Goal: Check status: Check status

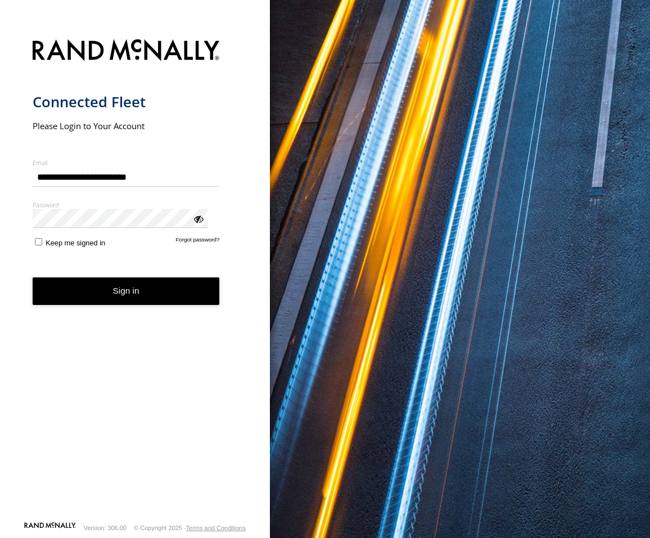
click at [99, 278] on button "Sign in" at bounding box center [126, 292] width 187 height 28
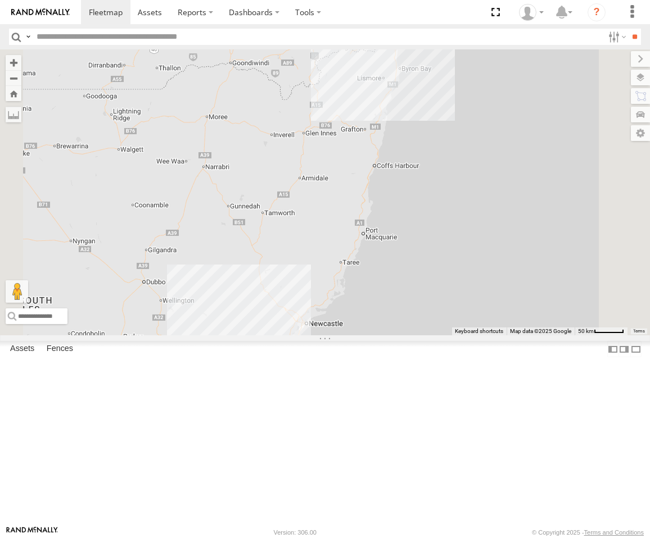
click at [0, 0] on div "[PERSON_NAME] - Yellow [GEOGRAPHIC_DATA]" at bounding box center [0, 0] width 0 height 0
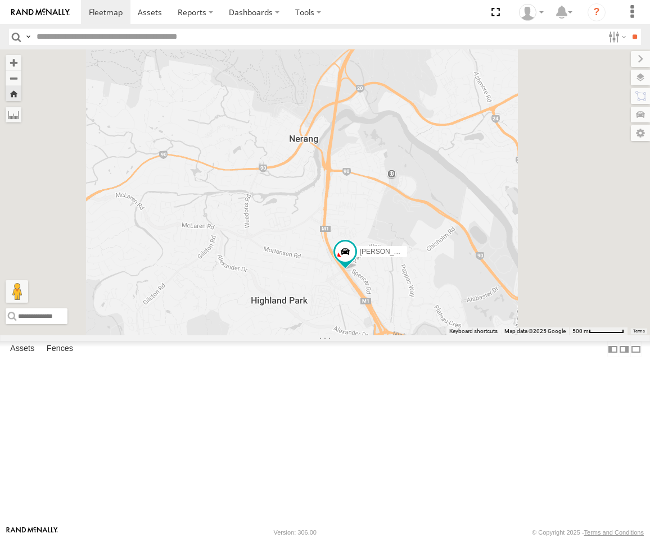
click at [21, 96] on button "Zoom Home" at bounding box center [14, 93] width 16 height 15
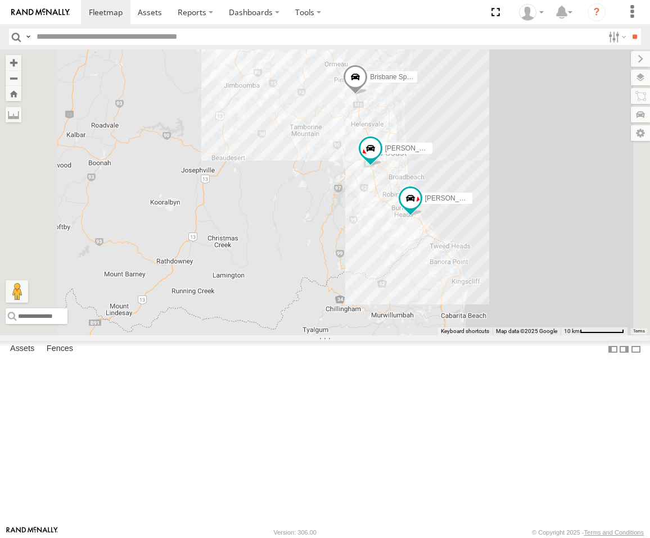
drag, startPoint x: 556, startPoint y: 96, endPoint x: 571, endPoint y: 230, distance: 135.2
click at [571, 230] on div "Squeak - Dark Green Brisbane Spare - Ford Transit [PERSON_NAME] - Dark [PERSON_…" at bounding box center [325, 192] width 650 height 286
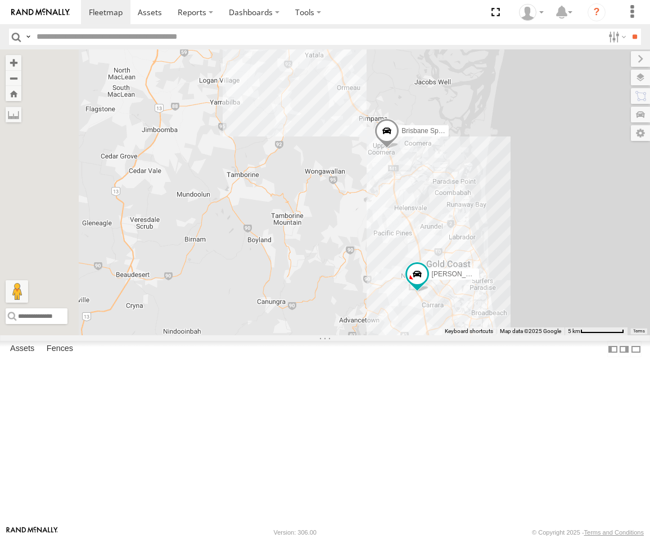
drag, startPoint x: 521, startPoint y: 220, endPoint x: 592, endPoint y: 296, distance: 103.8
click at [592, 296] on div "Squeak - Dark Green Brisbane Spare - Ford Transit [PERSON_NAME] - Dark [PERSON_…" at bounding box center [325, 192] width 650 height 286
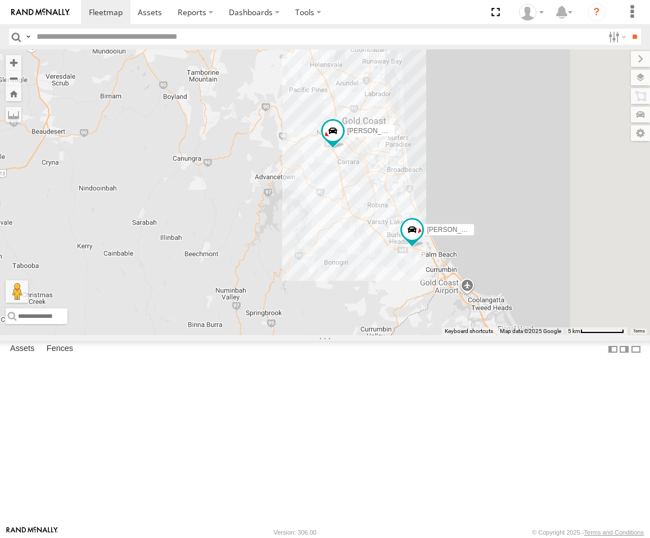
drag, startPoint x: 587, startPoint y: 310, endPoint x: 492, endPoint y: 154, distance: 182.8
click at [492, 154] on div "Squeak - Dark Green Brisbane Spare - Ford Transit [PERSON_NAME] - Dark [PERSON_…" at bounding box center [325, 192] width 650 height 286
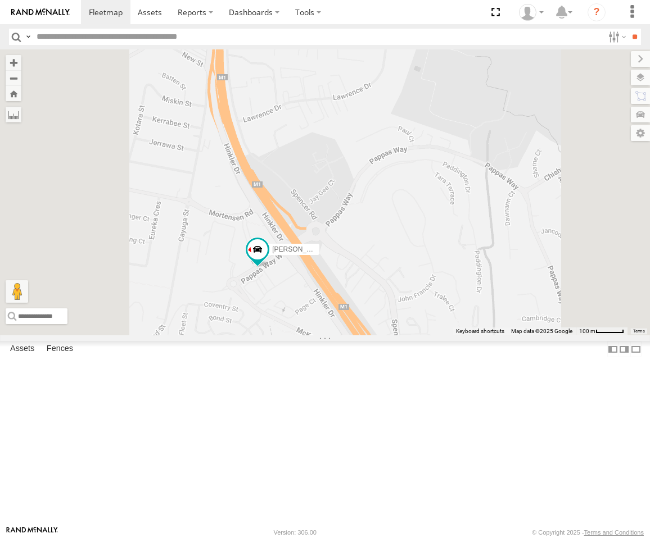
drag, startPoint x: 439, startPoint y: 314, endPoint x: 505, endPoint y: 231, distance: 105.7
click at [505, 231] on div "Squeak - Dark Green Brisbane Spare - Ford Transit [PERSON_NAME] - Dark [PERSON_…" at bounding box center [325, 192] width 650 height 286
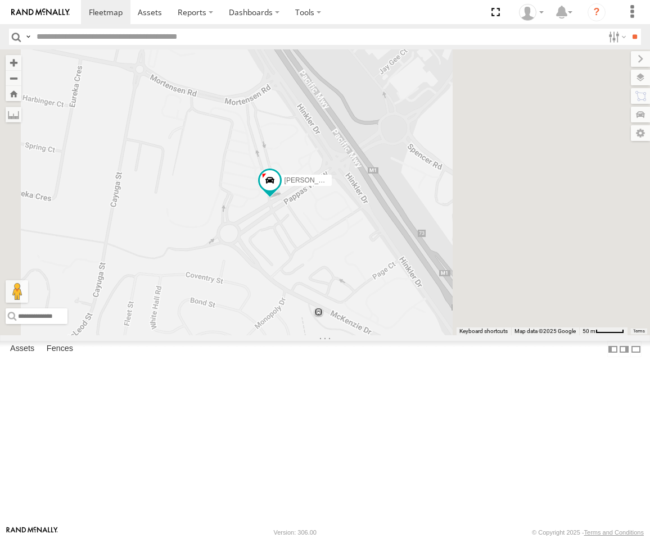
drag, startPoint x: 553, startPoint y: 282, endPoint x: 482, endPoint y: 328, distance: 84.6
click at [482, 328] on div "Squeak - Dark Green Brisbane Spare - Ford Transit [PERSON_NAME] - Dark [PERSON_…" at bounding box center [325, 192] width 650 height 286
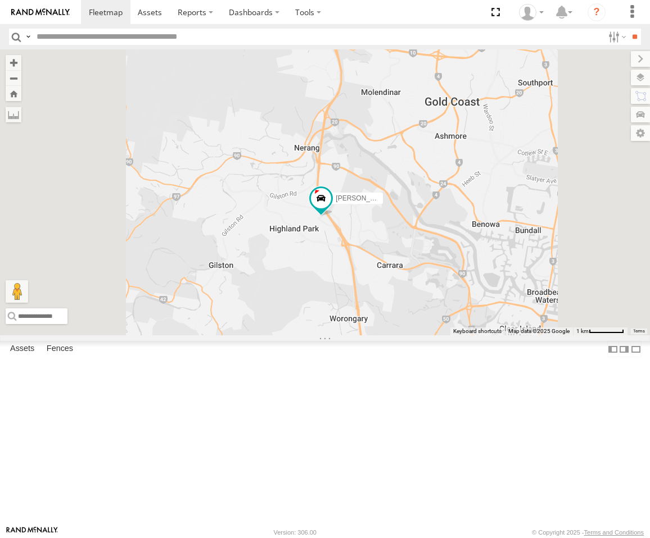
drag, startPoint x: 499, startPoint y: 364, endPoint x: 404, endPoint y: 321, distance: 104.1
click at [405, 322] on div "Squeak - Dark Green Brisbane Spare - Ford Transit [PERSON_NAME] - Dark [PERSON_…" at bounding box center [325, 192] width 650 height 286
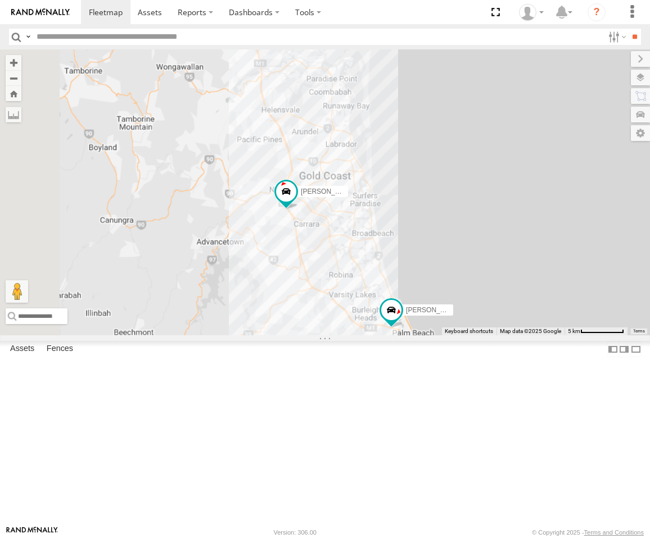
drag, startPoint x: 391, startPoint y: 325, endPoint x: 443, endPoint y: 331, distance: 53.2
click at [443, 331] on div "Squeak - Dark Green Brisbane Spare - Ford Transit [PERSON_NAME] - Dark [PERSON_…" at bounding box center [325, 192] width 650 height 286
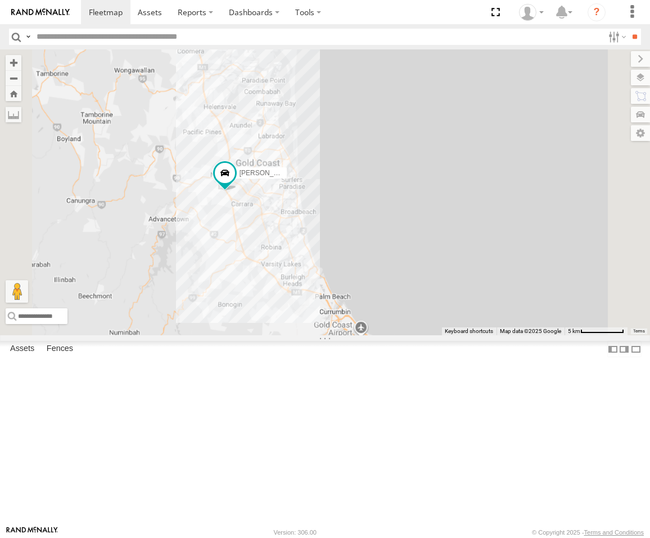
drag, startPoint x: 424, startPoint y: 379, endPoint x: 391, endPoint y: 365, distance: 35.8
click at [400, 335] on div "Brisbane Spare - Ford Transit [PERSON_NAME] - Dark [PERSON_NAME] - Yellow" at bounding box center [325, 192] width 650 height 286
click at [237, 189] on span at bounding box center [224, 173] width 25 height 30
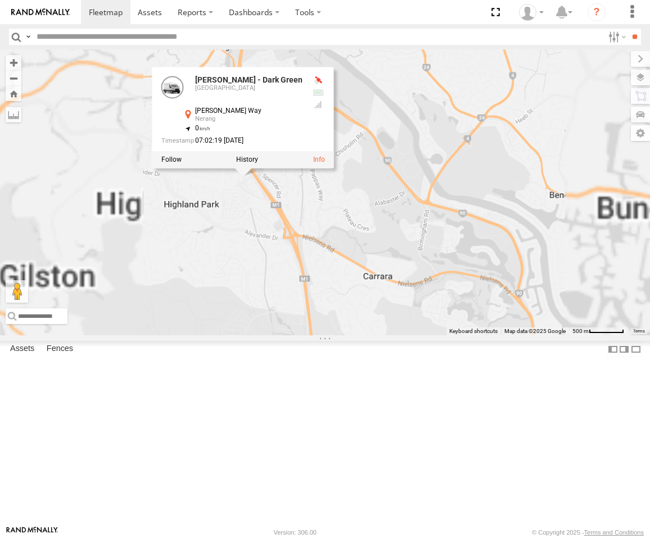
drag, startPoint x: 370, startPoint y: 285, endPoint x: 429, endPoint y: 373, distance: 105.8
click at [429, 335] on div "Brisbane Spare - Ford Transit [PERSON_NAME] - Dark [PERSON_NAME] - Yellow [PERS…" at bounding box center [325, 192] width 650 height 286
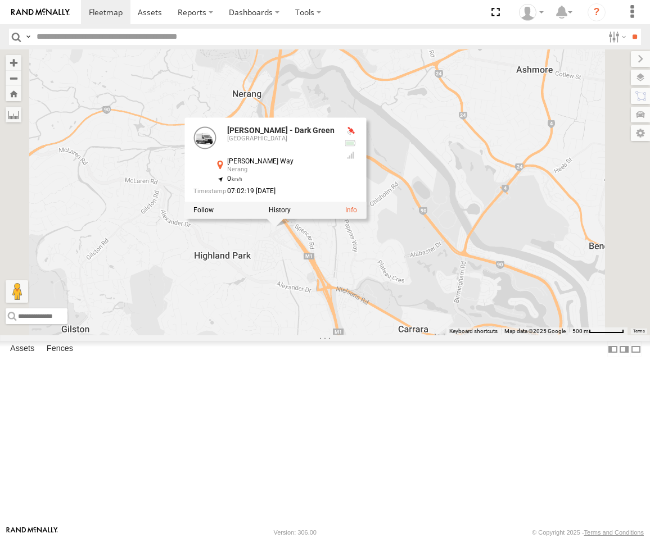
click at [426, 335] on div "Brisbane Spare - Ford Transit [PERSON_NAME] - Dark [PERSON_NAME] - Yellow [PERS…" at bounding box center [325, 192] width 650 height 286
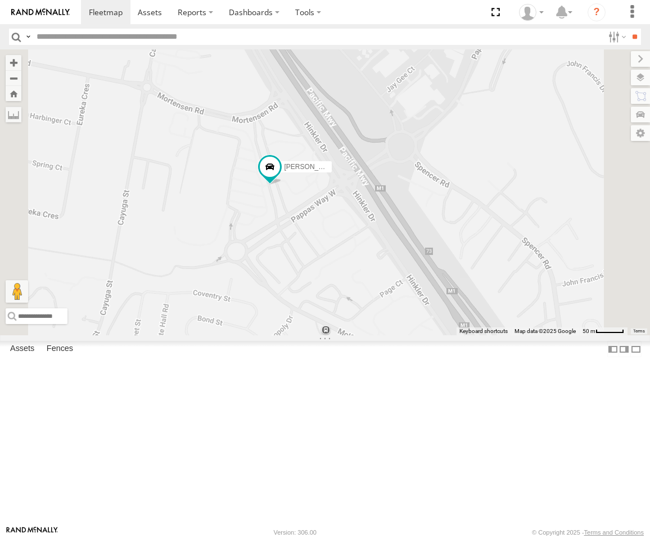
drag, startPoint x: 414, startPoint y: 288, endPoint x: 423, endPoint y: 300, distance: 15.2
click at [423, 300] on div "Brisbane Spare - Ford Transit [PERSON_NAME] - Dark [PERSON_NAME] - Yellow" at bounding box center [325, 192] width 650 height 286
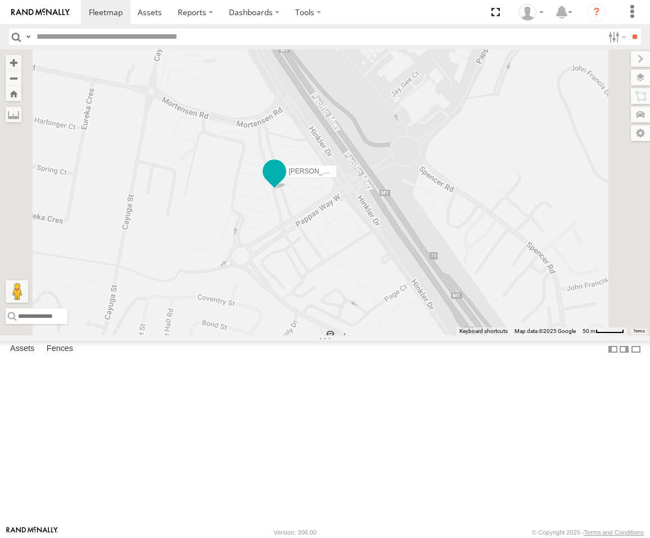
click at [284, 181] on span at bounding box center [274, 171] width 20 height 20
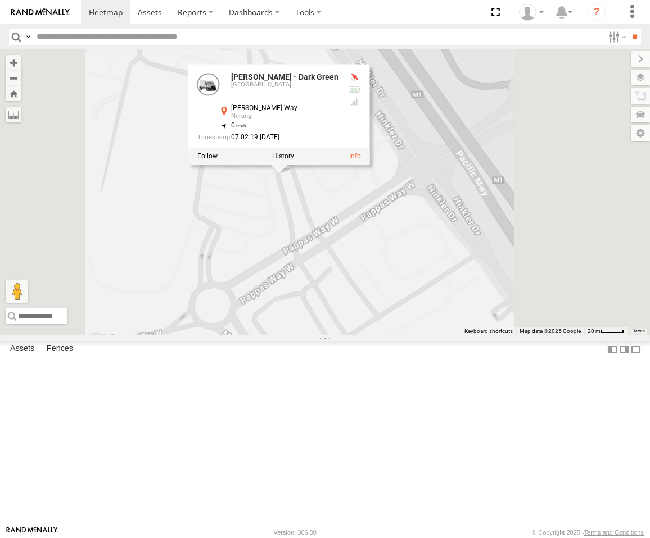
click at [418, 294] on div "Brisbane Spare - Ford Transit [PERSON_NAME] - Dark [PERSON_NAME] - Yellow [PERS…" at bounding box center [325, 192] width 650 height 286
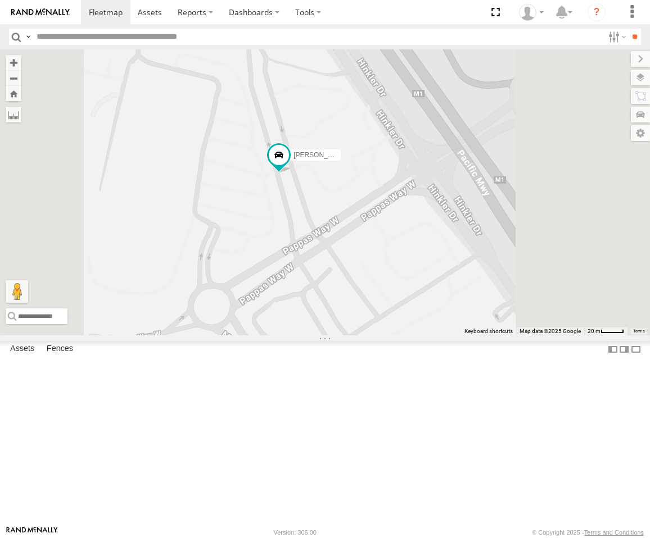
click at [643, 76] on label at bounding box center [639, 78] width 19 height 16
click at [0, 0] on div "Basemaps" at bounding box center [0, 0] width 0 height 0
click at [0, 0] on label at bounding box center [0, 0] width 0 height 0
click at [0, 0] on div "Satellite" at bounding box center [0, 0] width 0 height 0
click at [0, 0] on span "Satellite + Roadmap" at bounding box center [0, 0] width 0 height 0
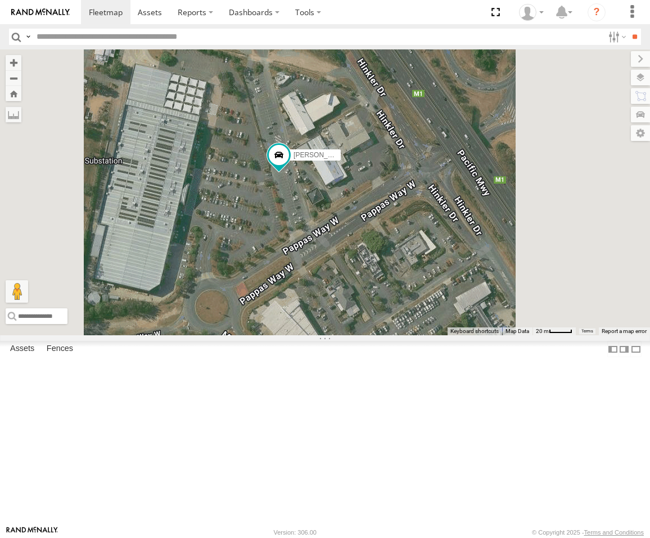
click at [0, 0] on span "Satellite" at bounding box center [0, 0] width 0 height 0
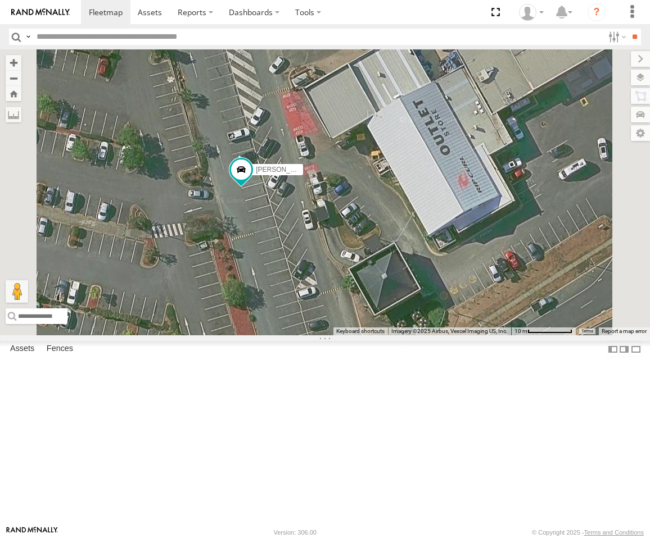
drag, startPoint x: 435, startPoint y: 295, endPoint x: 370, endPoint y: 374, distance: 102.5
click at [370, 335] on div "Brisbane Spare - Ford Transit [PERSON_NAME] - Dark [PERSON_NAME] - Yellow" at bounding box center [325, 192] width 650 height 286
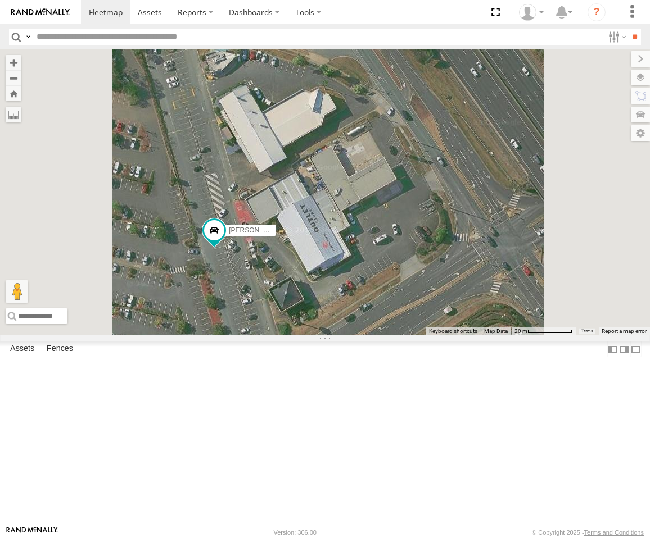
drag, startPoint x: 411, startPoint y: 380, endPoint x: 439, endPoint y: 372, distance: 29.2
click at [439, 335] on div "Brisbane Spare - Ford Transit [PERSON_NAME] - Dark [PERSON_NAME] - Yellow" at bounding box center [325, 192] width 650 height 286
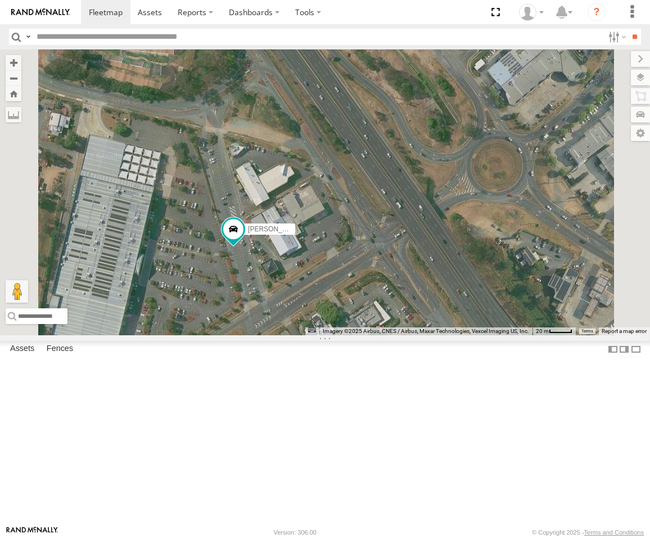
drag, startPoint x: 437, startPoint y: 376, endPoint x: 382, endPoint y: 361, distance: 57.5
click at [379, 335] on div "Brisbane Spare - Ford Transit [PERSON_NAME] - Dark [PERSON_NAME] - Yellow" at bounding box center [325, 192] width 650 height 286
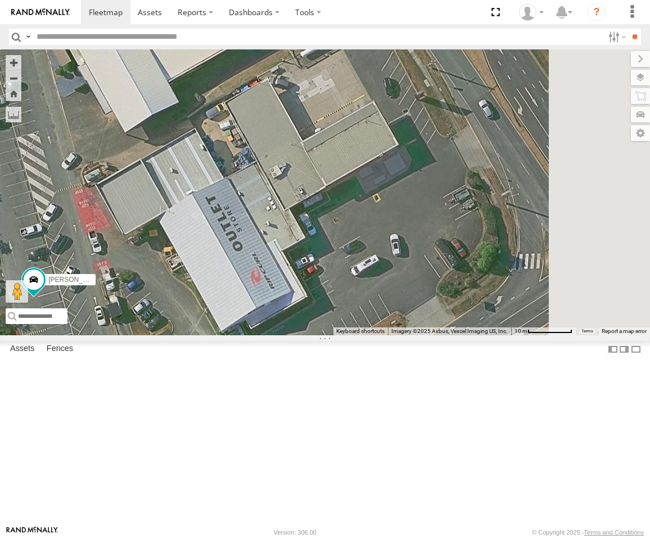
drag, startPoint x: 462, startPoint y: 368, endPoint x: 310, endPoint y: 452, distance: 174.3
click at [310, 335] on div "Brisbane Spare - Ford Transit [PERSON_NAME] - Dark [PERSON_NAME] - Yellow" at bounding box center [325, 192] width 650 height 286
click at [21, 94] on button "Zoom Home" at bounding box center [14, 93] width 16 height 15
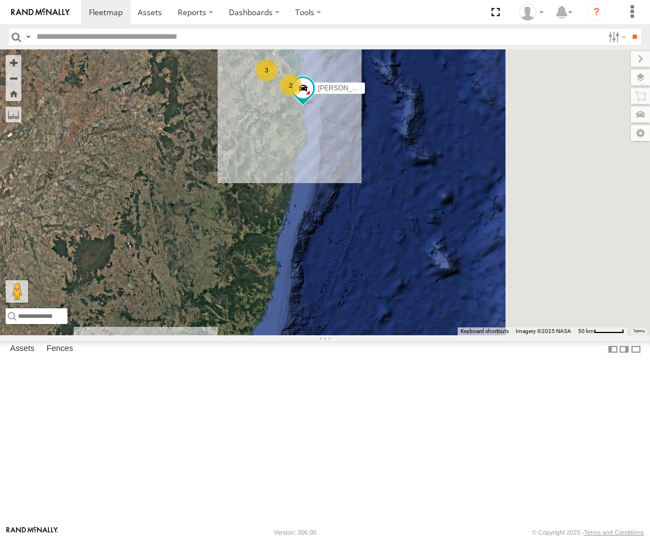
drag, startPoint x: 446, startPoint y: 302, endPoint x: 341, endPoint y: 361, distance: 120.5
click at [320, 335] on div "3 3 2 [PERSON_NAME] - Yellow" at bounding box center [325, 192] width 650 height 286
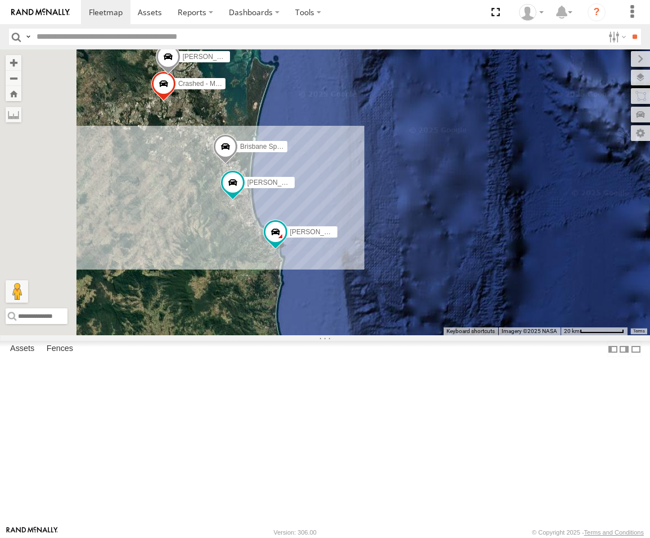
drag, startPoint x: 425, startPoint y: 251, endPoint x: 442, endPoint y: 150, distance: 102.5
click at [442, 150] on div "[PERSON_NAME] - Yellow [PERSON_NAME] Brisbane Spare - Ford Transit [PERSON_NAME…" at bounding box center [325, 192] width 650 height 286
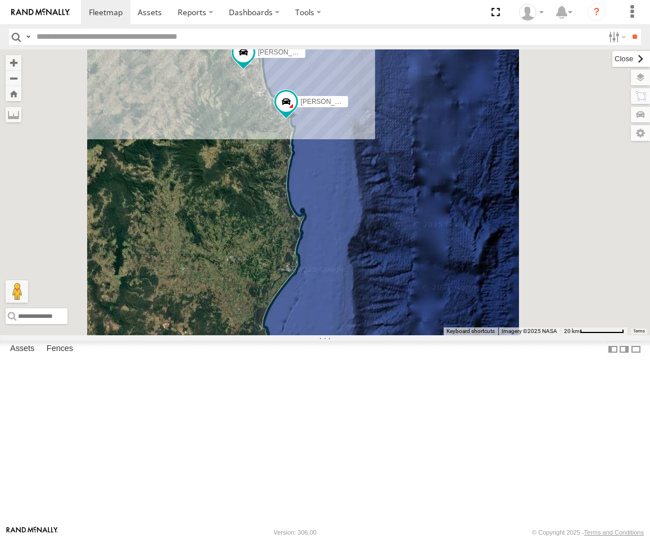
click at [612, 55] on label at bounding box center [631, 59] width 38 height 16
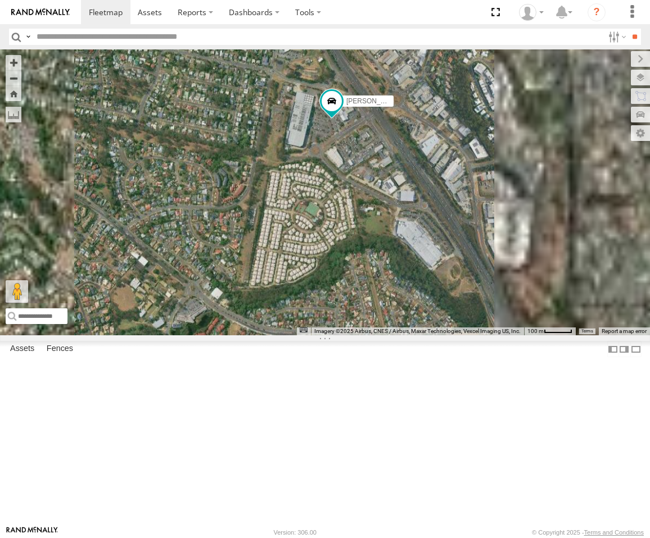
drag, startPoint x: 429, startPoint y: 203, endPoint x: 404, endPoint y: 317, distance: 117.4
click at [404, 321] on div "[PERSON_NAME] - Yellow [PERSON_NAME] Brisbane Spare - Ford Transit [PERSON_NAME…" at bounding box center [325, 192] width 650 height 286
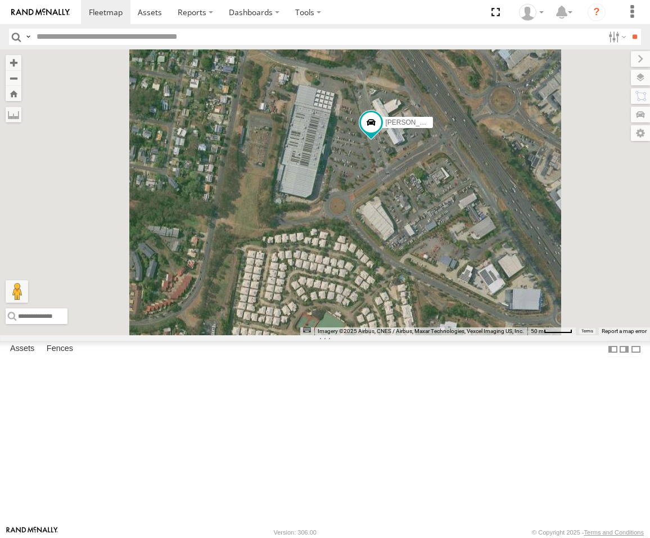
drag, startPoint x: 502, startPoint y: 274, endPoint x: 450, endPoint y: 305, distance: 61.0
click at [453, 308] on div "[PERSON_NAME] - Yellow [PERSON_NAME] Brisbane Spare - Ford Transit [PERSON_NAME…" at bounding box center [325, 192] width 650 height 286
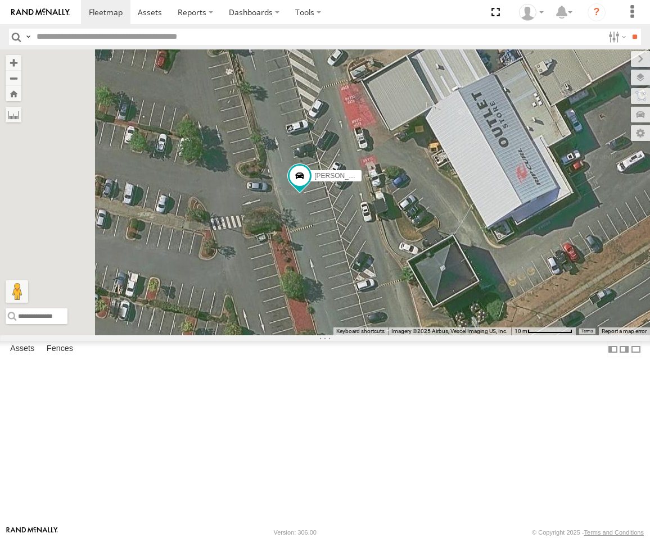
drag, startPoint x: 428, startPoint y: 301, endPoint x: 469, endPoint y: 311, distance: 41.8
click at [532, 330] on div "[PERSON_NAME] - Yellow [PERSON_NAME] Brisbane Spare - Ford Transit [PERSON_NAME…" at bounding box center [325, 192] width 650 height 286
click at [312, 194] on span at bounding box center [299, 179] width 25 height 30
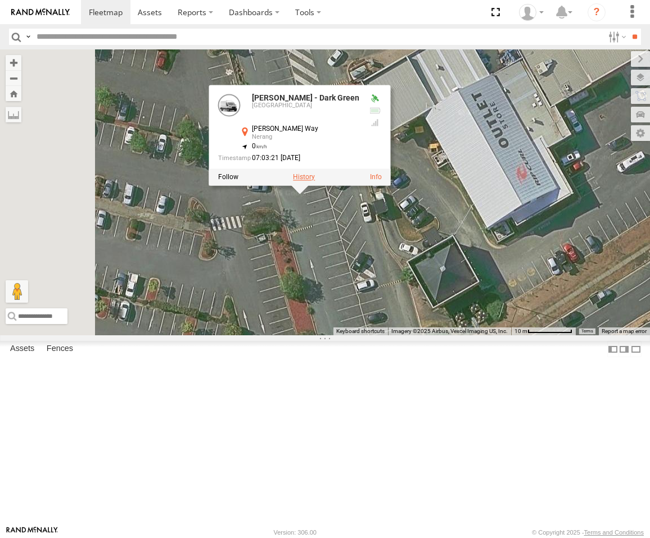
click at [315, 181] on label at bounding box center [304, 177] width 22 height 8
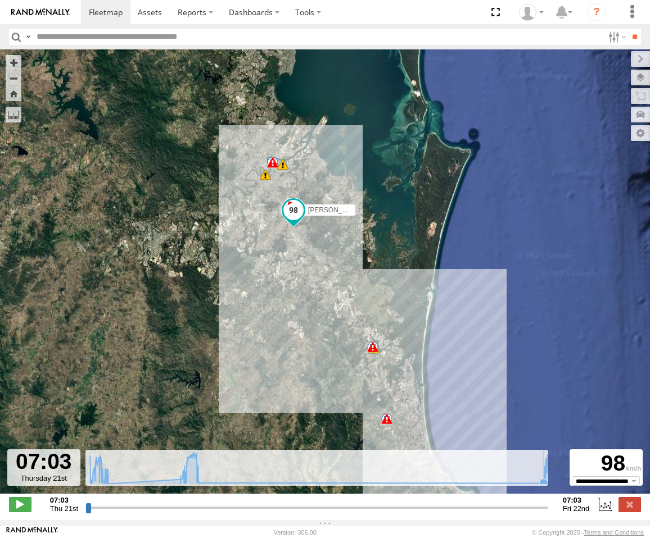
click at [539, 488] on icon at bounding box center [543, 483] width 9 height 9
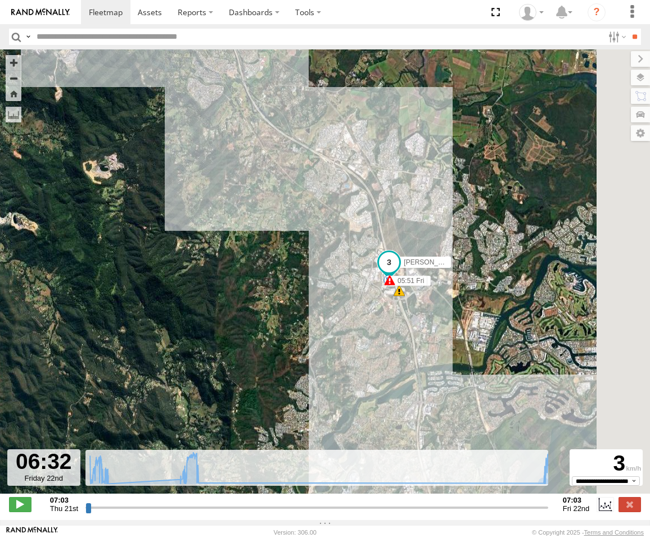
drag, startPoint x: 521, startPoint y: 374, endPoint x: 361, endPoint y: 348, distance: 162.7
click at [367, 379] on div "[PERSON_NAME] - Dark Green 07:50 Thu 07:59 Thu 08:01 Thu 11:17 Thu 11:19 Thu 11…" at bounding box center [325, 277] width 650 height 456
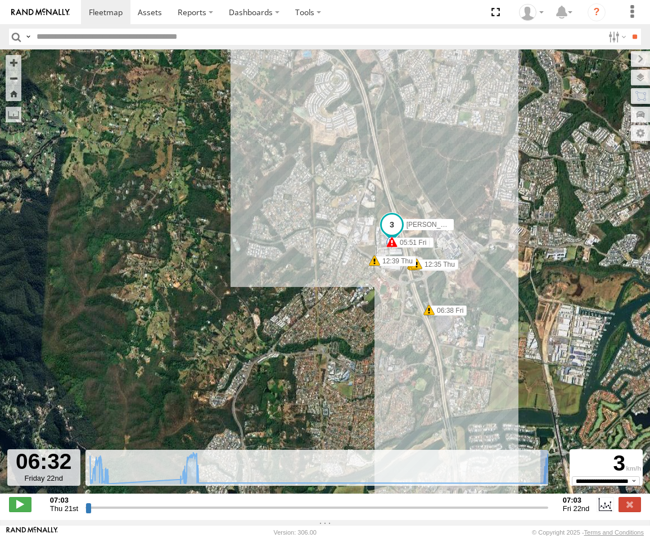
drag, startPoint x: 536, startPoint y: 492, endPoint x: 582, endPoint y: 490, distance: 46.7
click at [582, 494] on div "**********" at bounding box center [325, 506] width 650 height 24
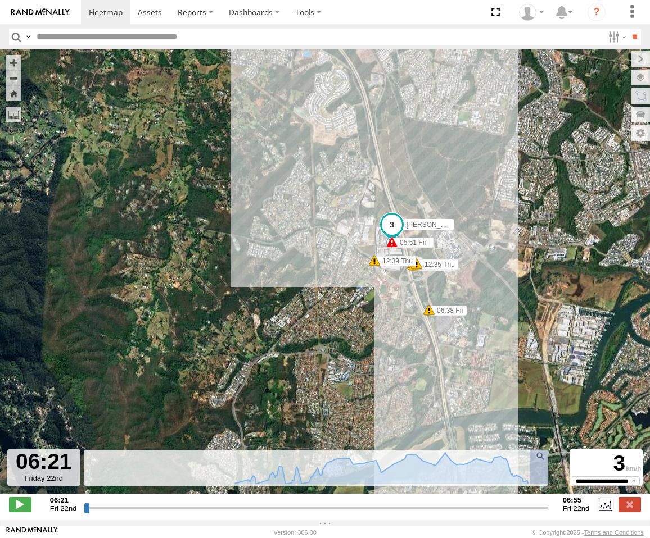
drag, startPoint x: 525, startPoint y: 489, endPoint x: 618, endPoint y: 492, distance: 92.8
click at [618, 494] on div "**********" at bounding box center [325, 506] width 650 height 24
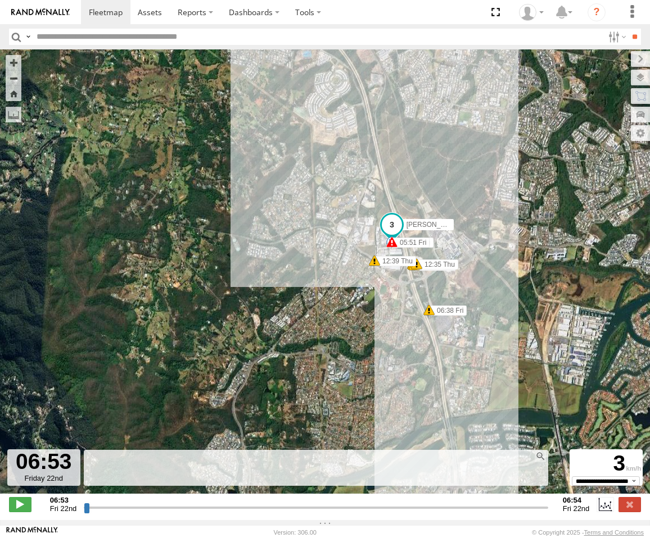
click at [546, 462] on div at bounding box center [540, 456] width 11 height 11
click at [548, 417] on div "[PERSON_NAME] - Dark Green 07:50 Thu 07:59 Thu 08:01 Thu 11:17 Thu 11:19 Thu 11…" at bounding box center [325, 277] width 650 height 456
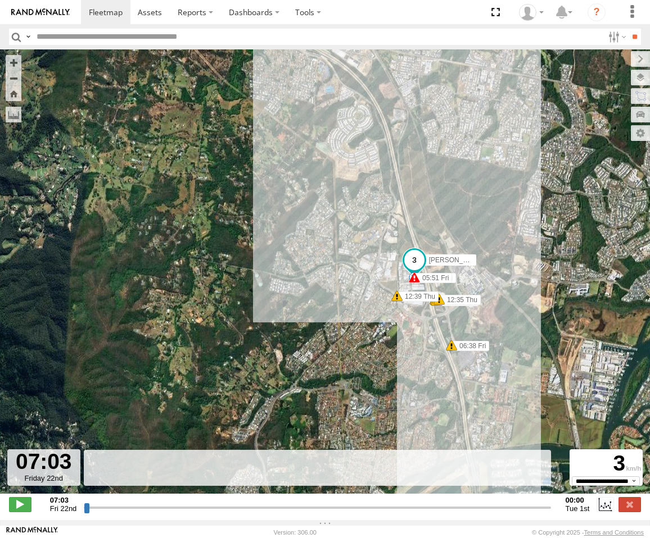
drag, startPoint x: 425, startPoint y: 362, endPoint x: 428, endPoint y: 345, distance: 17.2
click at [446, 396] on div "[PERSON_NAME] - Dark Green 07:50 Thu 07:59 Thu 08:01 Thu 11:17 Thu 11:19 Thu 11…" at bounding box center [325, 277] width 650 height 456
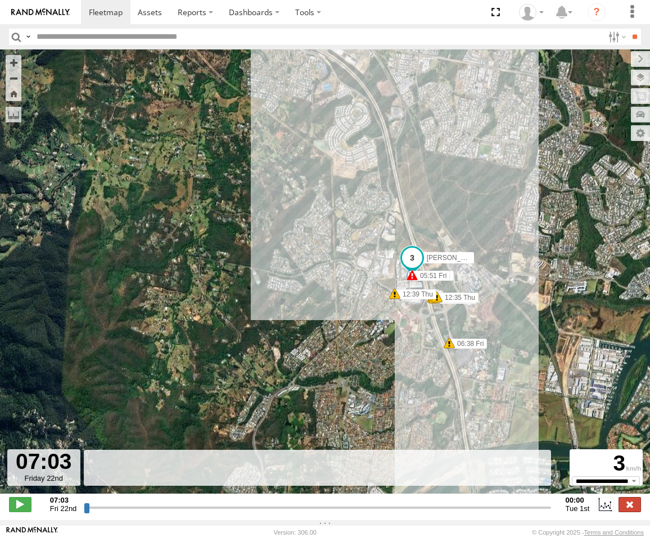
click at [626, 512] on label at bounding box center [629, 504] width 22 height 15
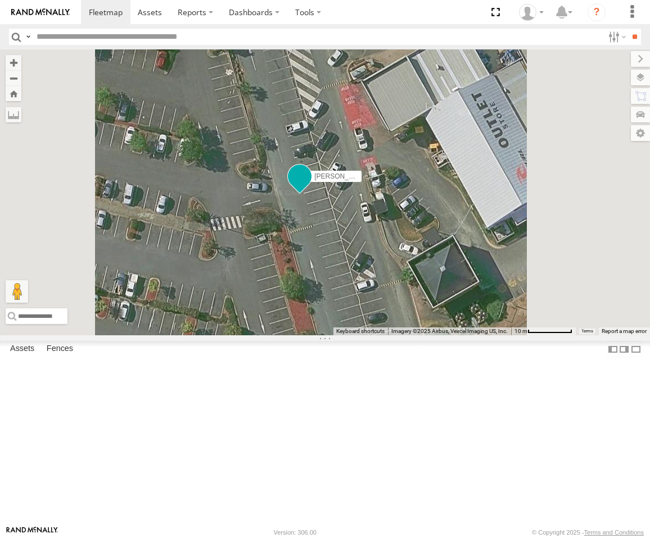
click at [312, 194] on span at bounding box center [299, 179] width 25 height 30
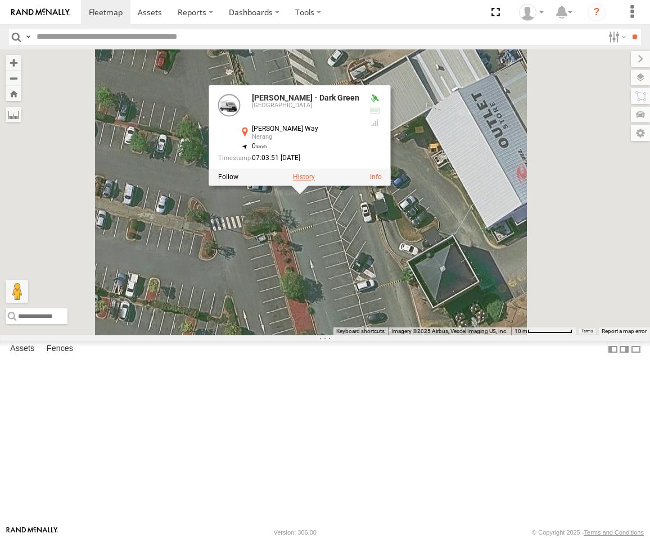
click at [315, 181] on label at bounding box center [304, 177] width 22 height 8
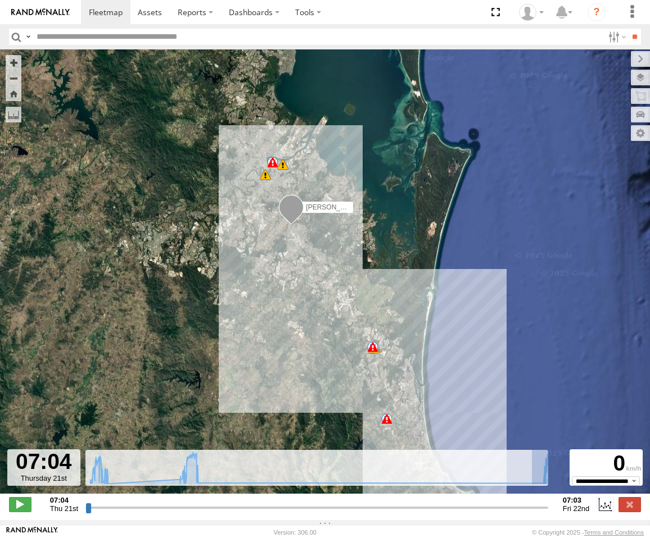
drag, startPoint x: 527, startPoint y: 487, endPoint x: 574, endPoint y: 489, distance: 46.7
click at [574, 494] on div "**********" at bounding box center [325, 506] width 650 height 24
type input "**********"
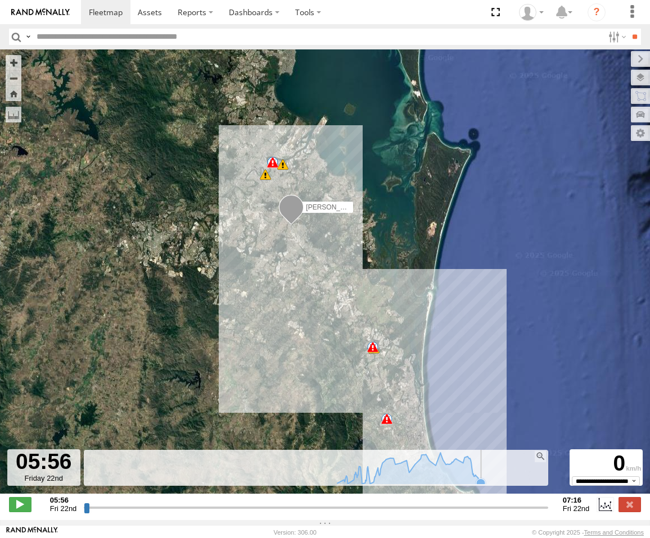
click at [479, 488] on icon at bounding box center [480, 483] width 9 height 9
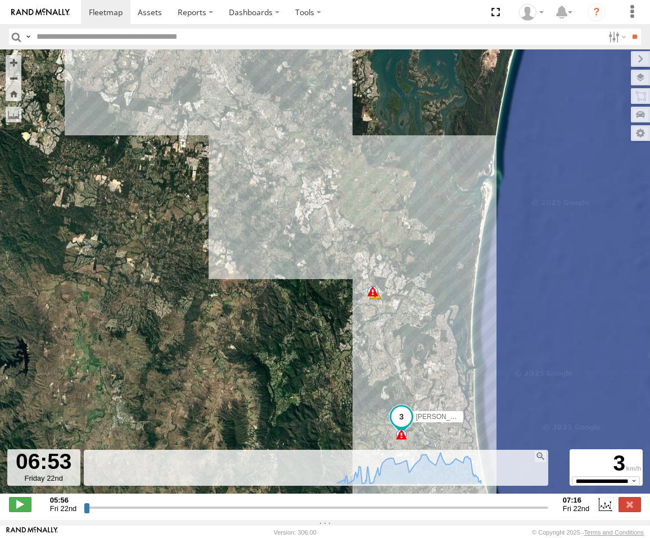
drag, startPoint x: 503, startPoint y: 433, endPoint x: 506, endPoint y: 280, distance: 152.3
click at [506, 280] on div "[PERSON_NAME] - Dark Green 07:50 Thu 07:59 Thu 08:01 Thu 11:17 Thu 11:19 Thu 11…" at bounding box center [325, 277] width 650 height 456
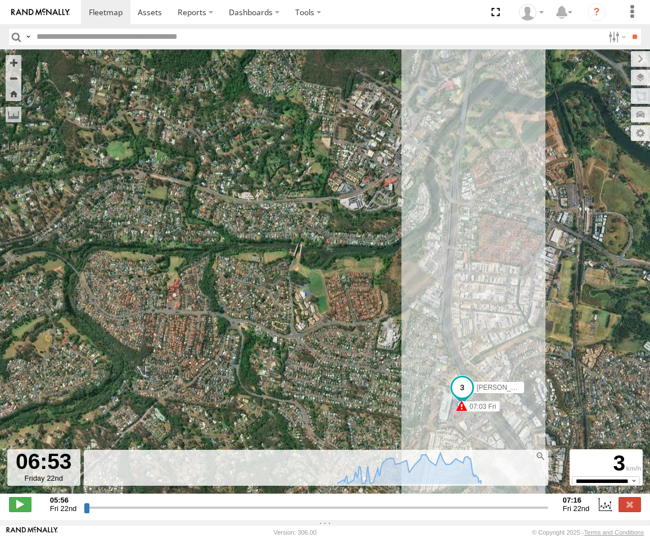
drag, startPoint x: 506, startPoint y: 312, endPoint x: 444, endPoint y: 150, distance: 173.6
click at [446, 139] on div "[PERSON_NAME] - Dark Green 07:50 Thu 07:59 Thu 08:01 Thu 11:17 Thu 11:19 Thu 11…" at bounding box center [325, 277] width 650 height 456
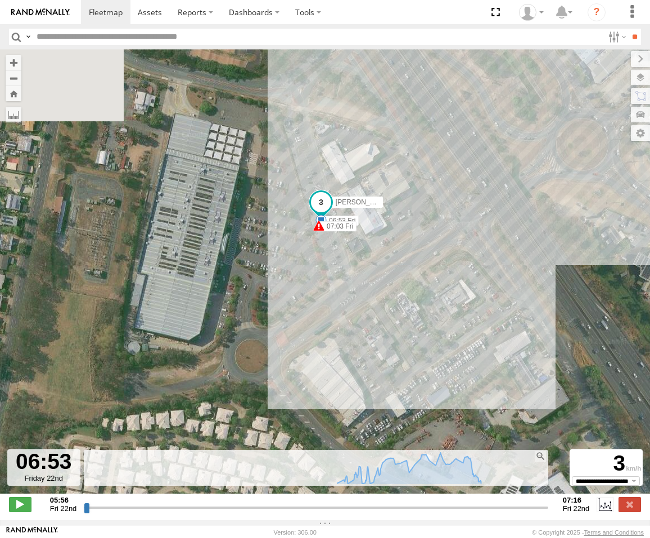
drag, startPoint x: 378, startPoint y: 218, endPoint x: 429, endPoint y: 370, distance: 160.1
click at [444, 394] on div "[PERSON_NAME] - Dark Green 07:50 Thu 07:59 Thu 08:01 Thu 11:17 Thu 11:19 Thu 11…" at bounding box center [325, 277] width 650 height 456
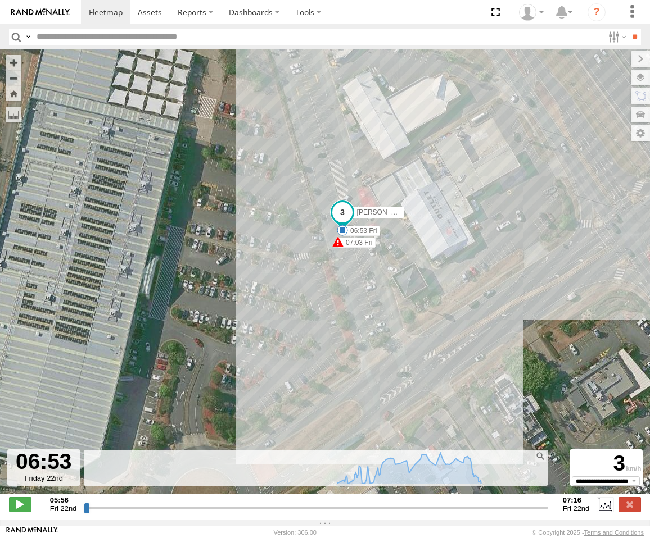
drag, startPoint x: 352, startPoint y: 269, endPoint x: 394, endPoint y: 338, distance: 81.0
click at [394, 338] on div "[PERSON_NAME] - Dark Green 07:50 Thu 07:59 Thu 08:01 Thu 11:17 Thu 11:19 Thu 11…" at bounding box center [325, 277] width 650 height 456
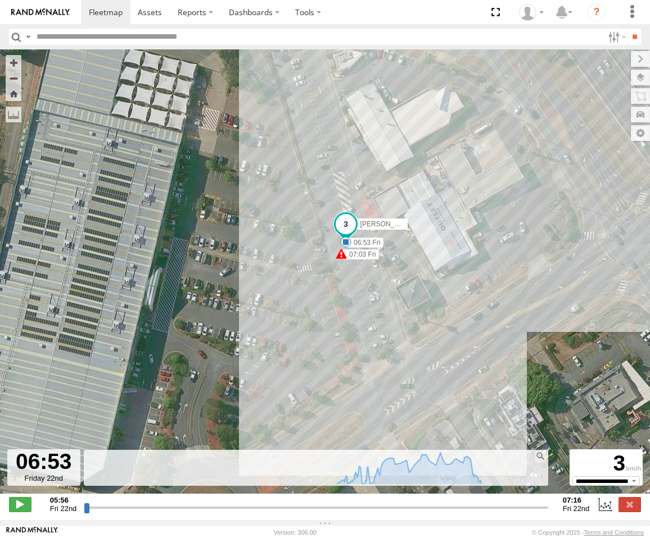
drag, startPoint x: 366, startPoint y: 287, endPoint x: 369, endPoint y: 300, distance: 13.2
click at [369, 300] on div "[PERSON_NAME] - Dark Green 07:50 Thu 07:59 Thu 08:01 Thu 11:17 Thu 11:19 Thu 11…" at bounding box center [325, 277] width 650 height 456
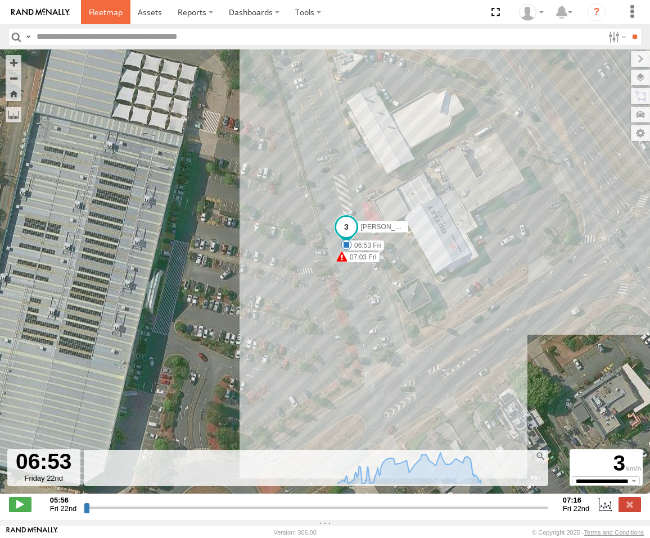
click at [96, 13] on span at bounding box center [106, 12] width 34 height 11
